Goal: Download file/media

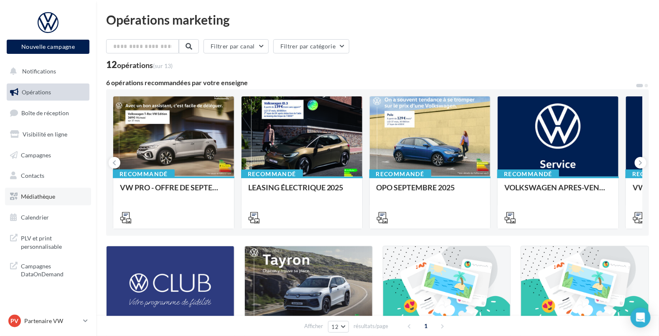
click at [38, 198] on span "Médiathèque" at bounding box center [38, 196] width 34 height 7
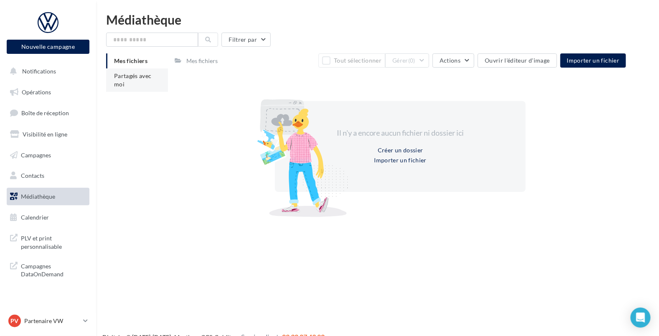
click at [130, 72] on span "Partagés avec moi" at bounding box center [133, 79] width 38 height 15
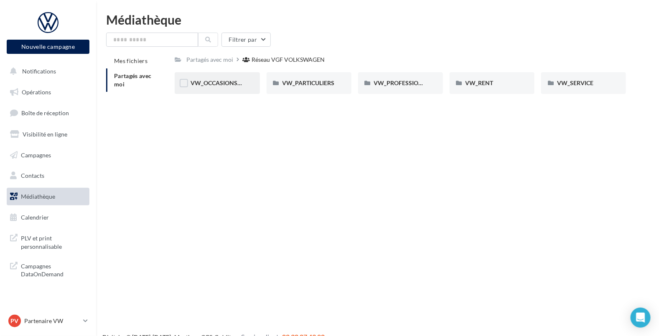
click at [210, 86] on span "VW_OCCASIONS_GARANTIES" at bounding box center [232, 82] width 82 height 7
click at [481, 83] on div "PLV" at bounding box center [492, 83] width 53 height 8
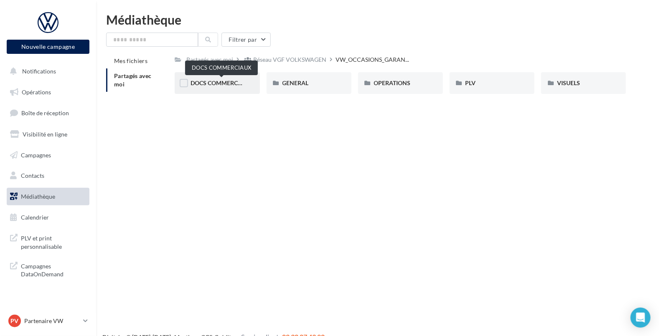
click at [215, 85] on span "DOCS COMMERCIAUX" at bounding box center [221, 82] width 61 height 7
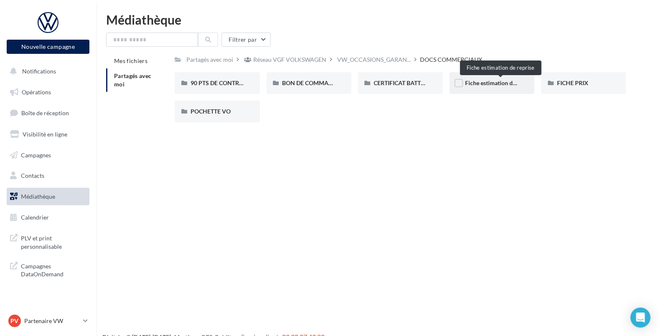
click at [494, 82] on span "Fiche estimation de reprise" at bounding box center [501, 82] width 70 height 7
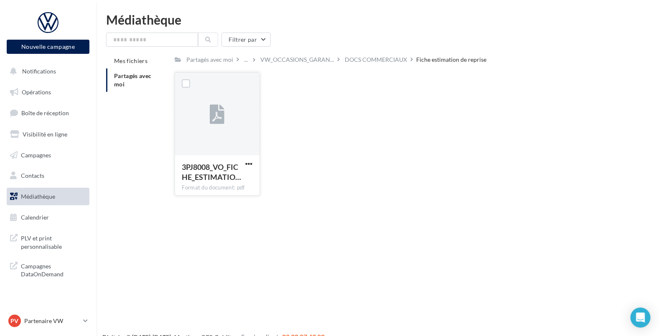
click at [253, 166] on button "button" at bounding box center [249, 165] width 10 height 8
click at [232, 178] on button "Télécharger" at bounding box center [213, 181] width 84 height 22
click at [35, 320] on p "Partenaire VW" at bounding box center [52, 321] width 56 height 8
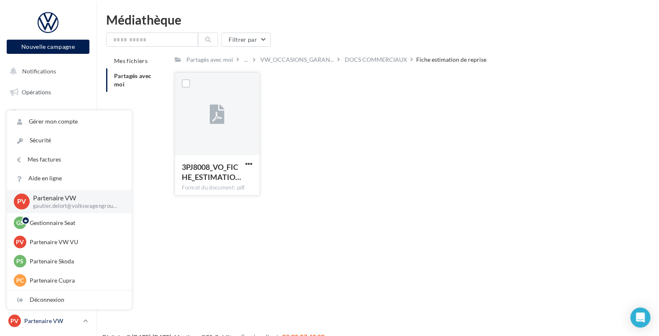
scroll to position [13, 0]
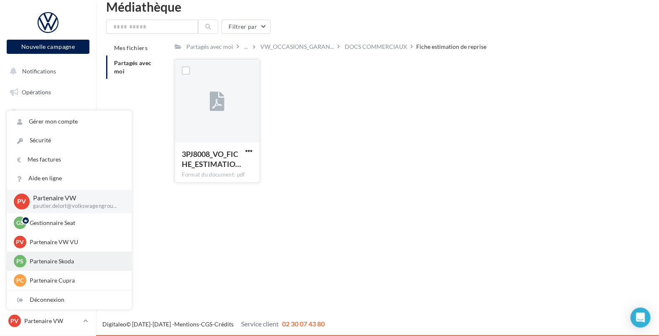
click at [53, 262] on p "Partenaire Skoda" at bounding box center [76, 261] width 92 height 8
